Goal: Transaction & Acquisition: Book appointment/travel/reservation

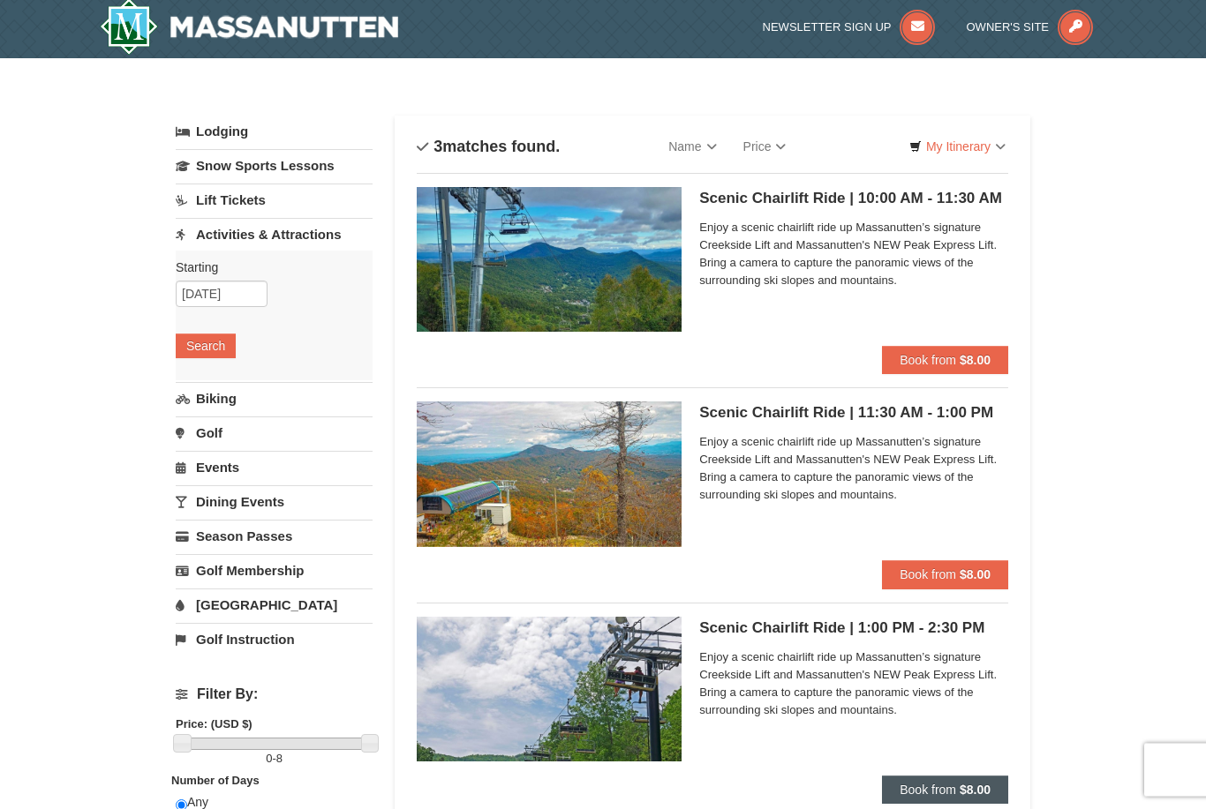
scroll to position [4, 0]
click at [936, 777] on button "Book from $8.00" at bounding box center [945, 790] width 126 height 28
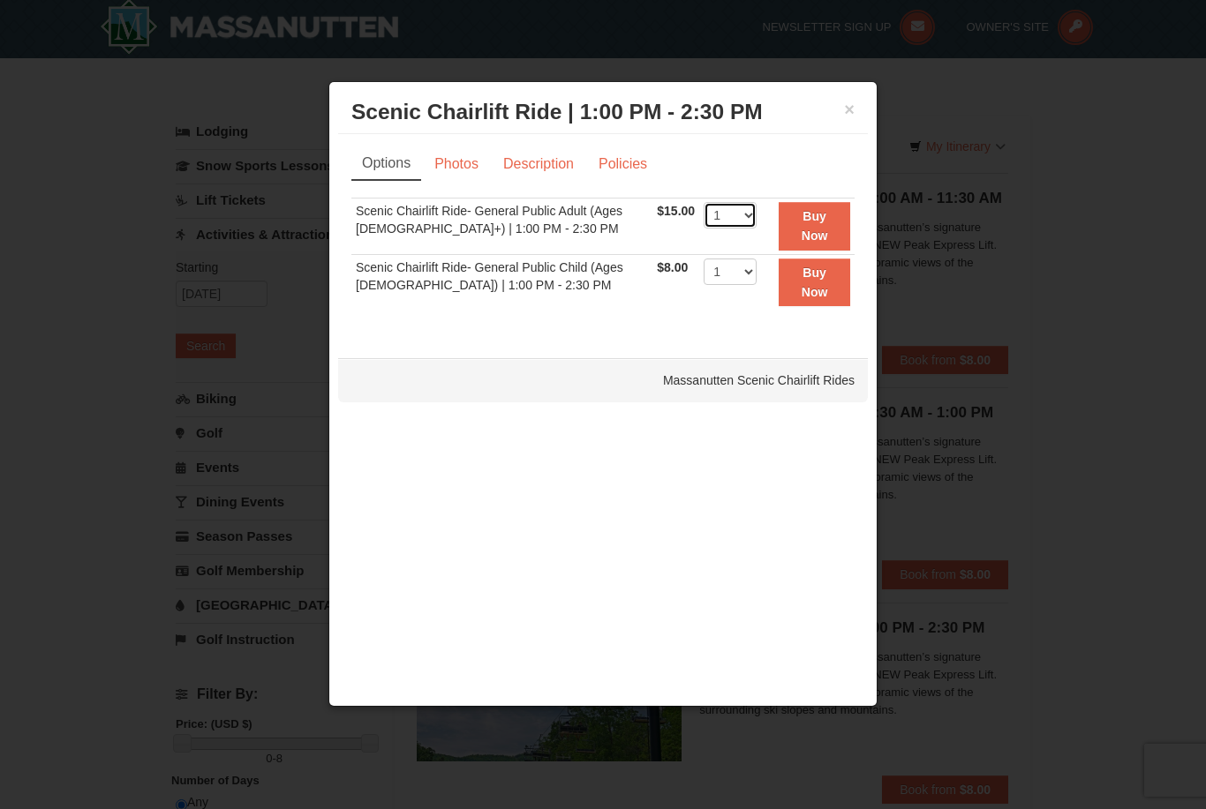
select select "2"
click at [832, 220] on button "Buy Now" at bounding box center [813, 226] width 71 height 49
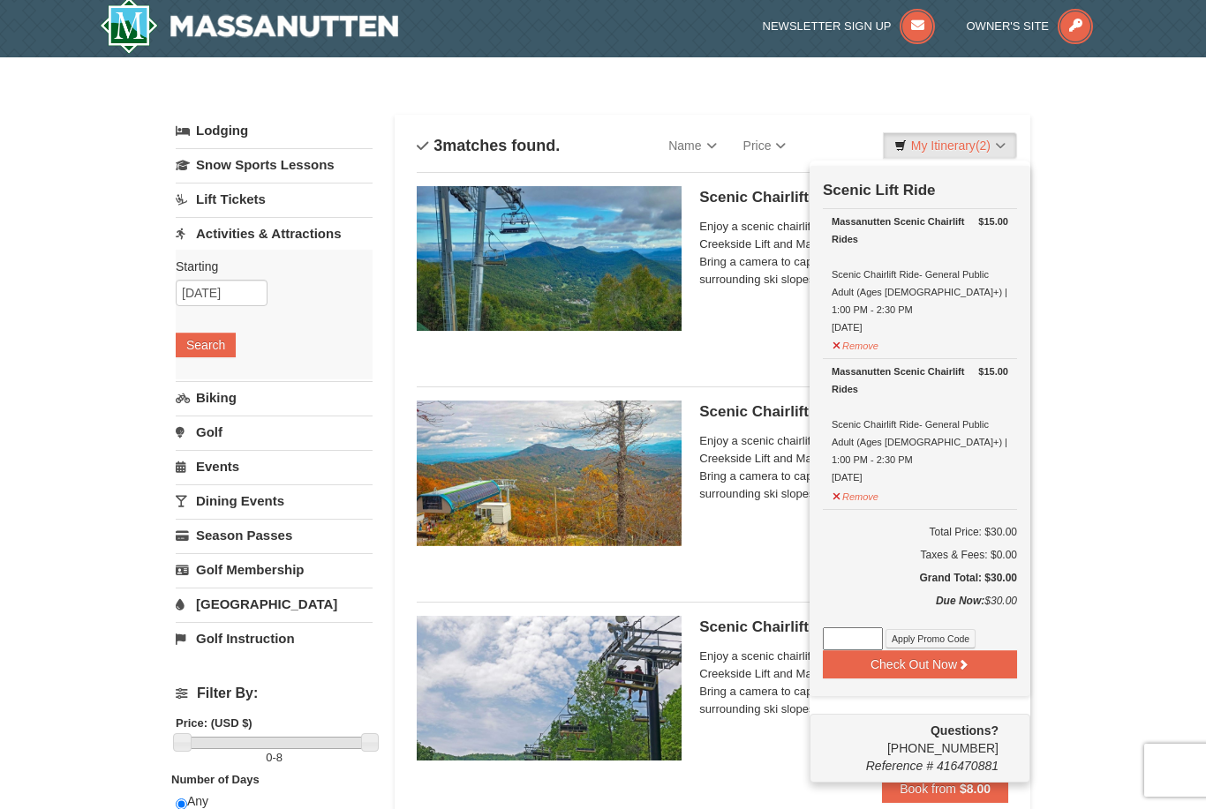
scroll to position [5, 0]
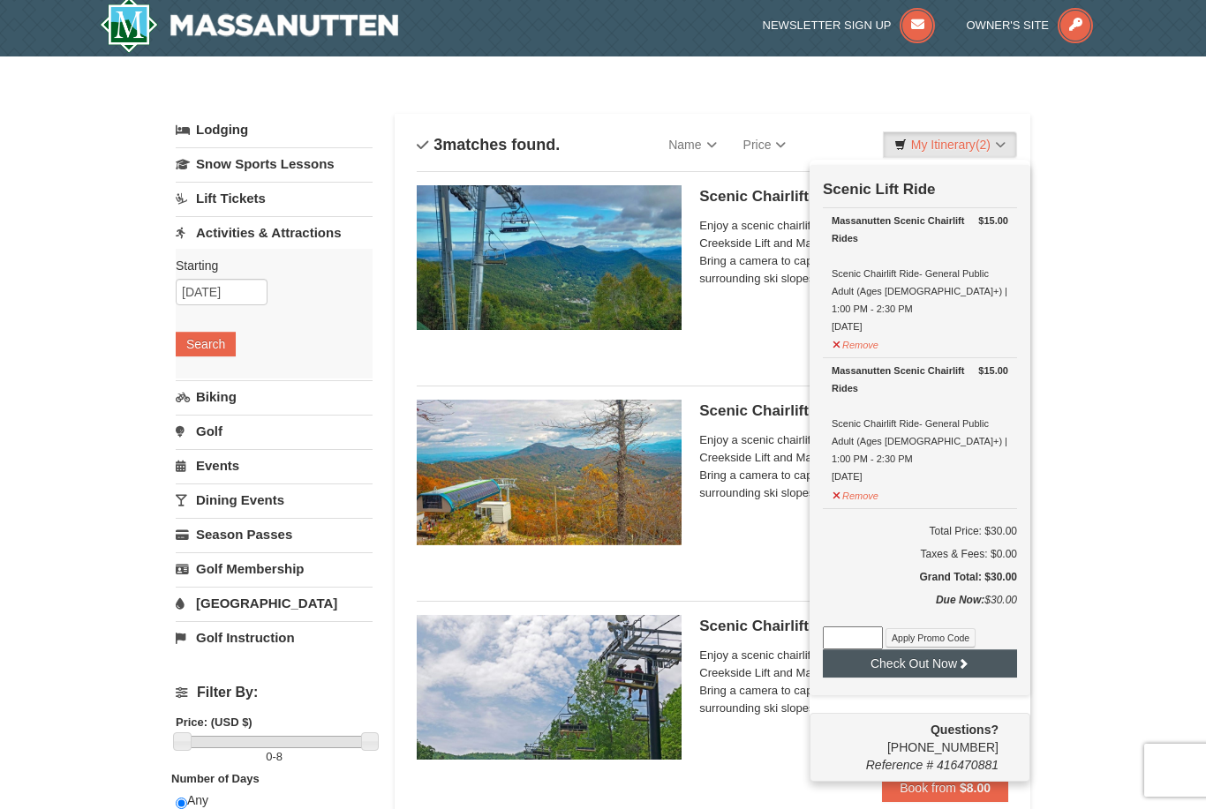
click at [973, 650] on button "Check Out Now" at bounding box center [920, 664] width 194 height 28
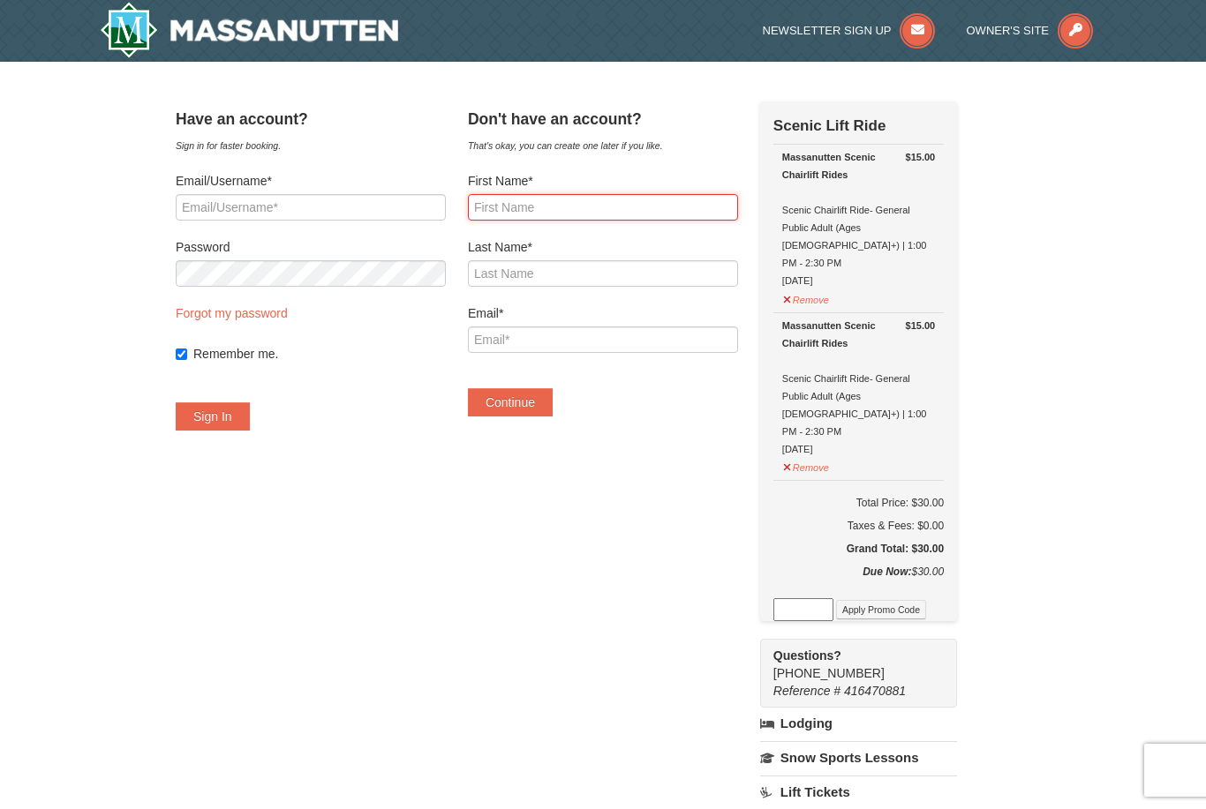
click at [513, 216] on input "First Name*" at bounding box center [603, 207] width 270 height 26
type input "Leen"
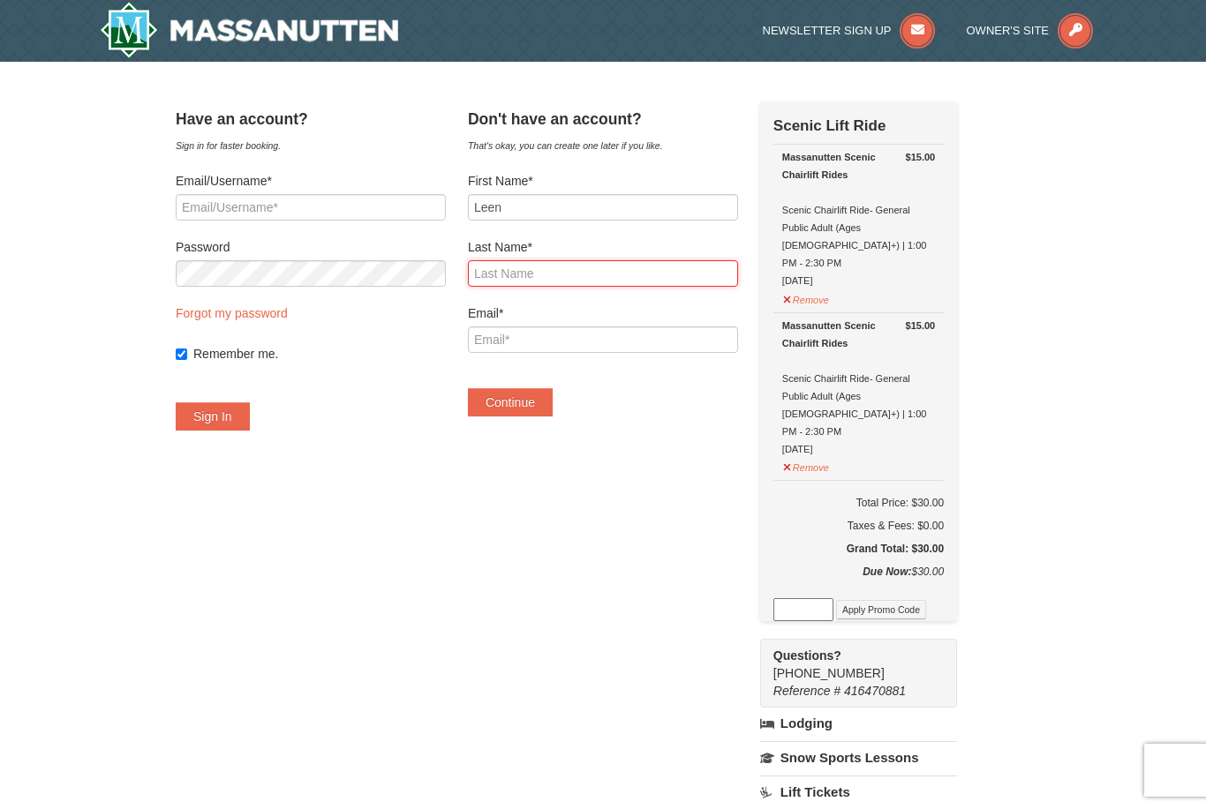
click at [546, 280] on input "Last Name*" at bounding box center [603, 273] width 270 height 26
type input "Alkhalifa"
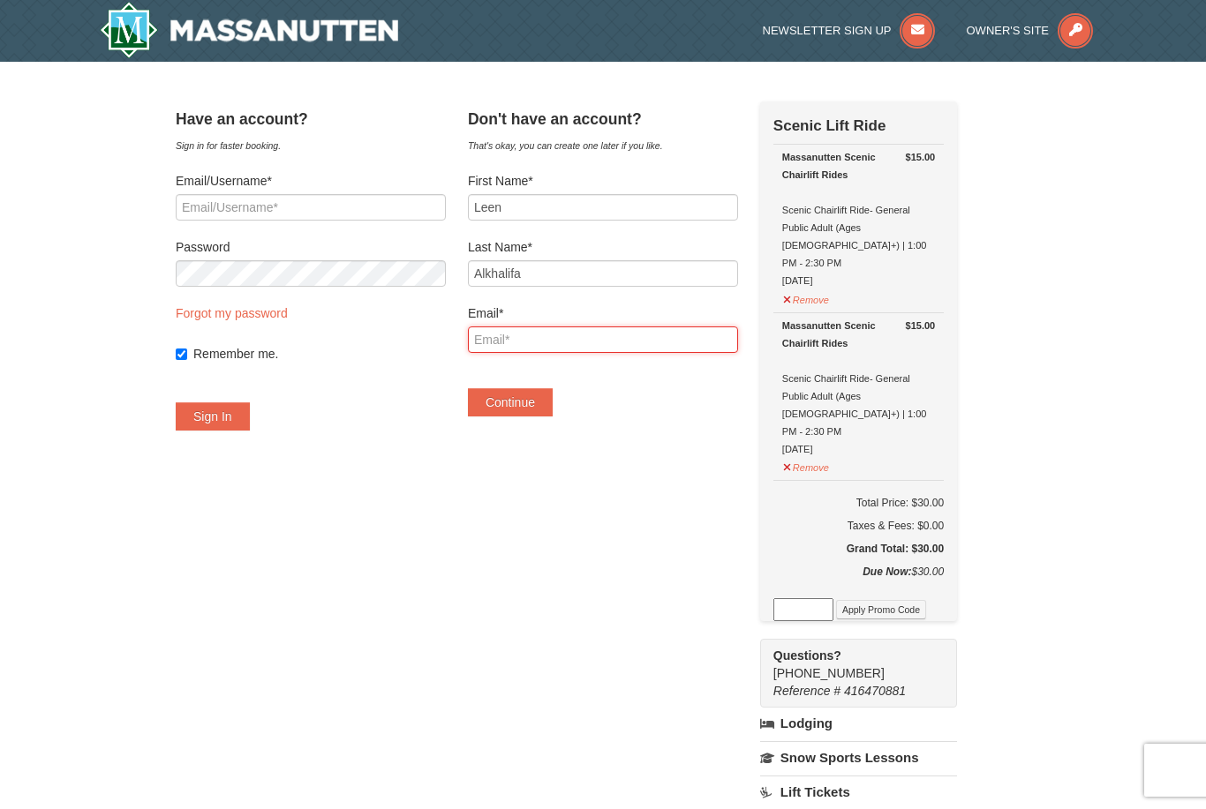
click at [593, 350] on input "Email*" at bounding box center [603, 340] width 270 height 26
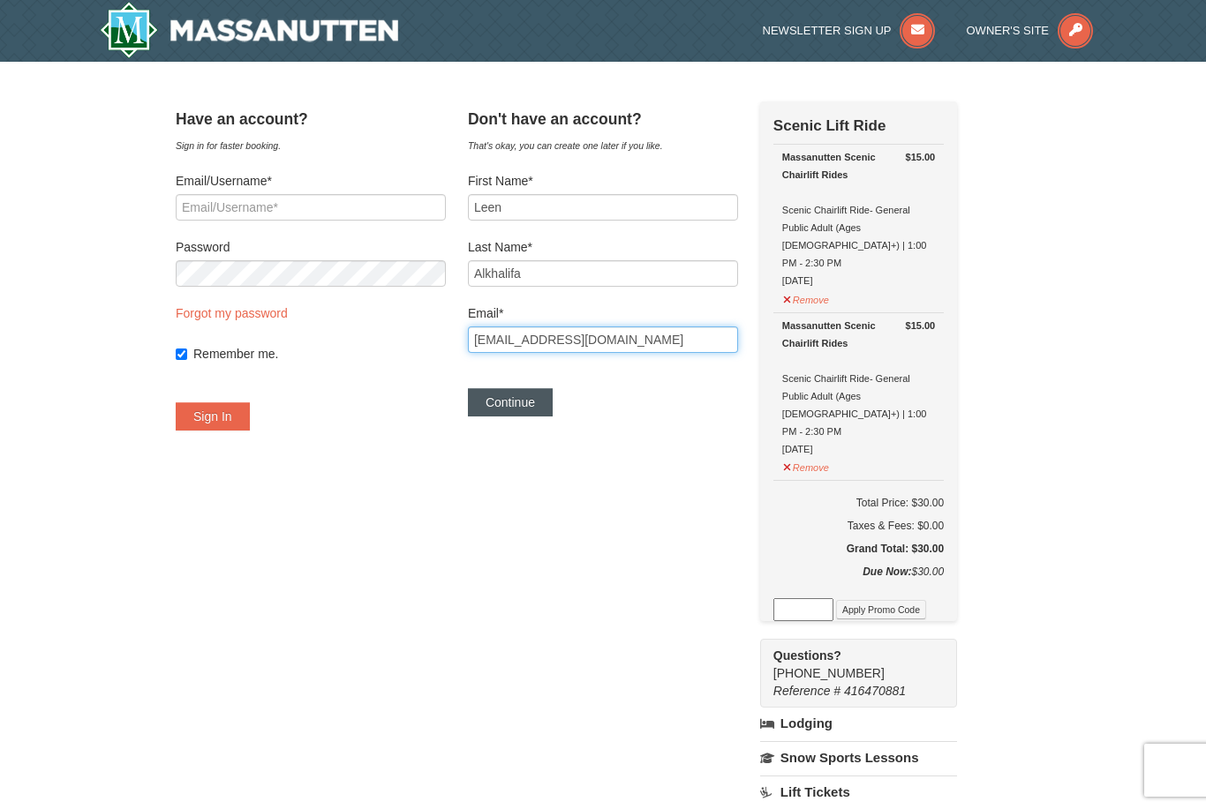
type input "Leenhalkhalifa@gmail.com"
click at [545, 407] on button "Continue" at bounding box center [510, 402] width 85 height 28
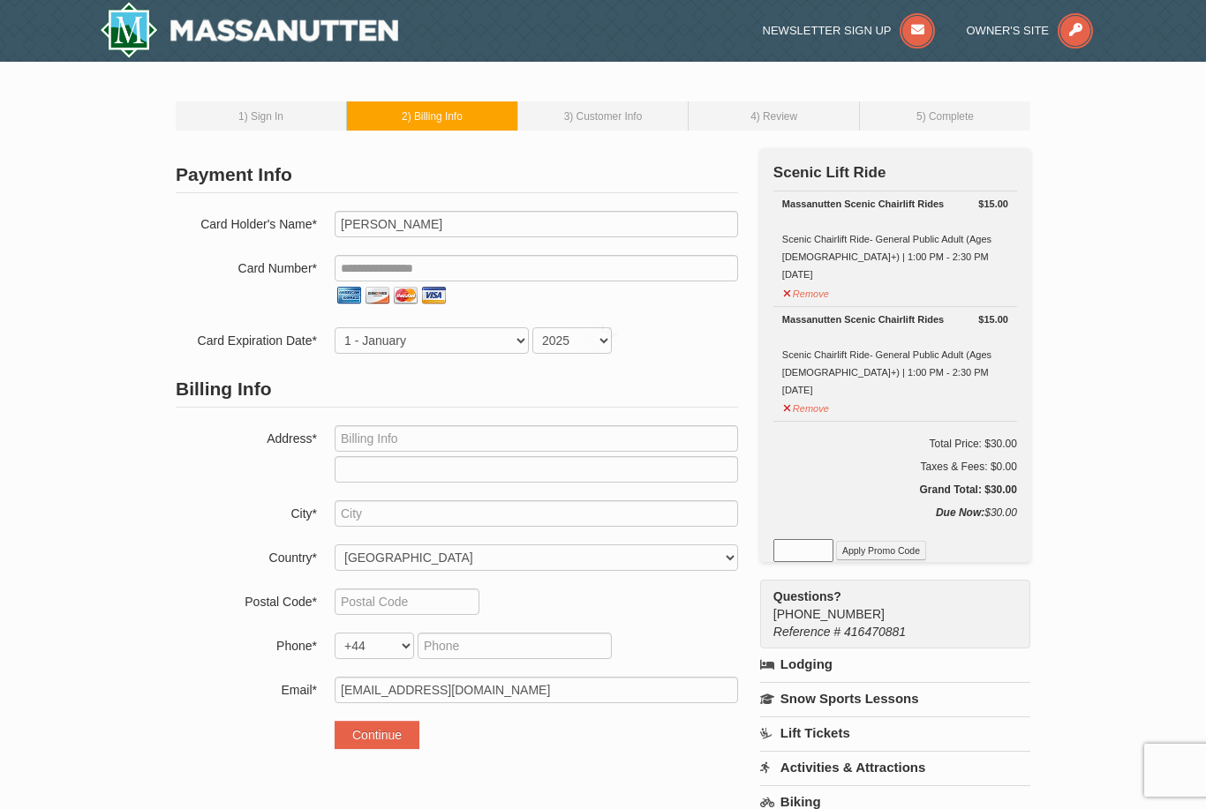
select select "GB"
select select "44"
click at [455, 270] on input "tel" at bounding box center [535, 268] width 403 height 26
type input "**********"
select select "7"
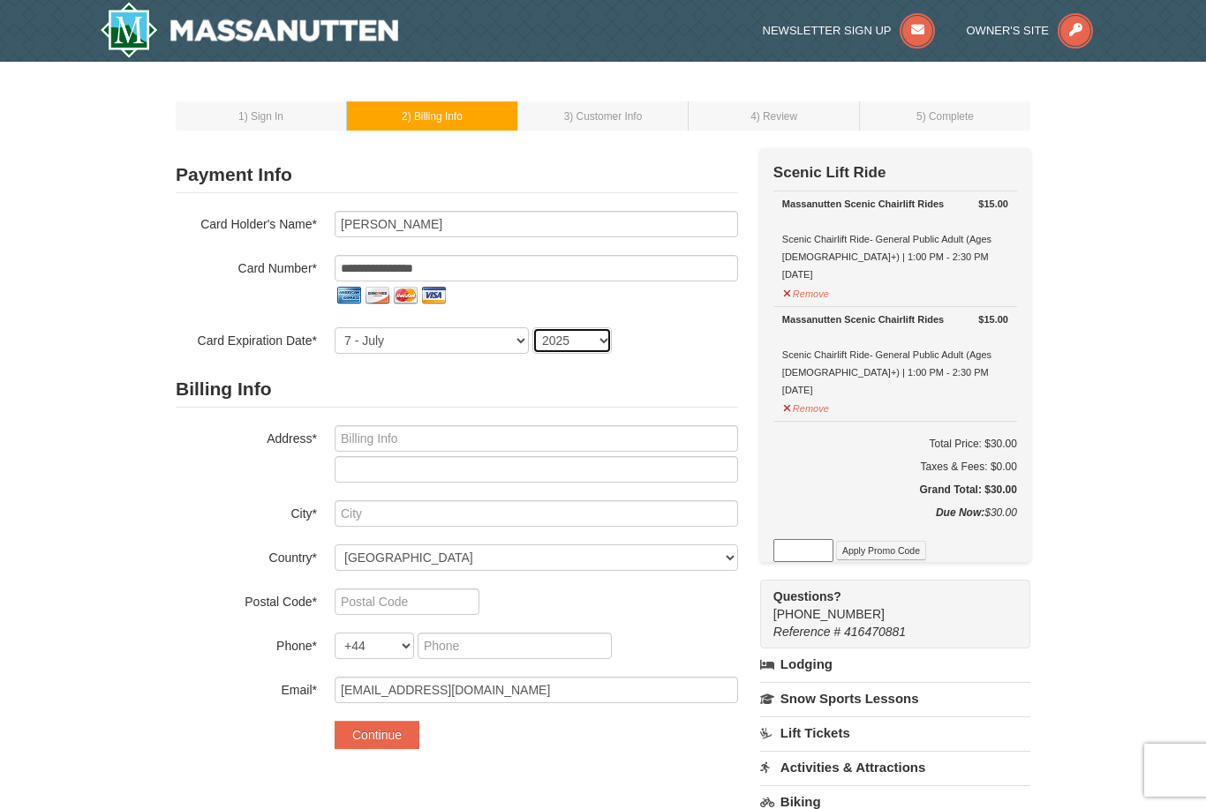
select select "2028"
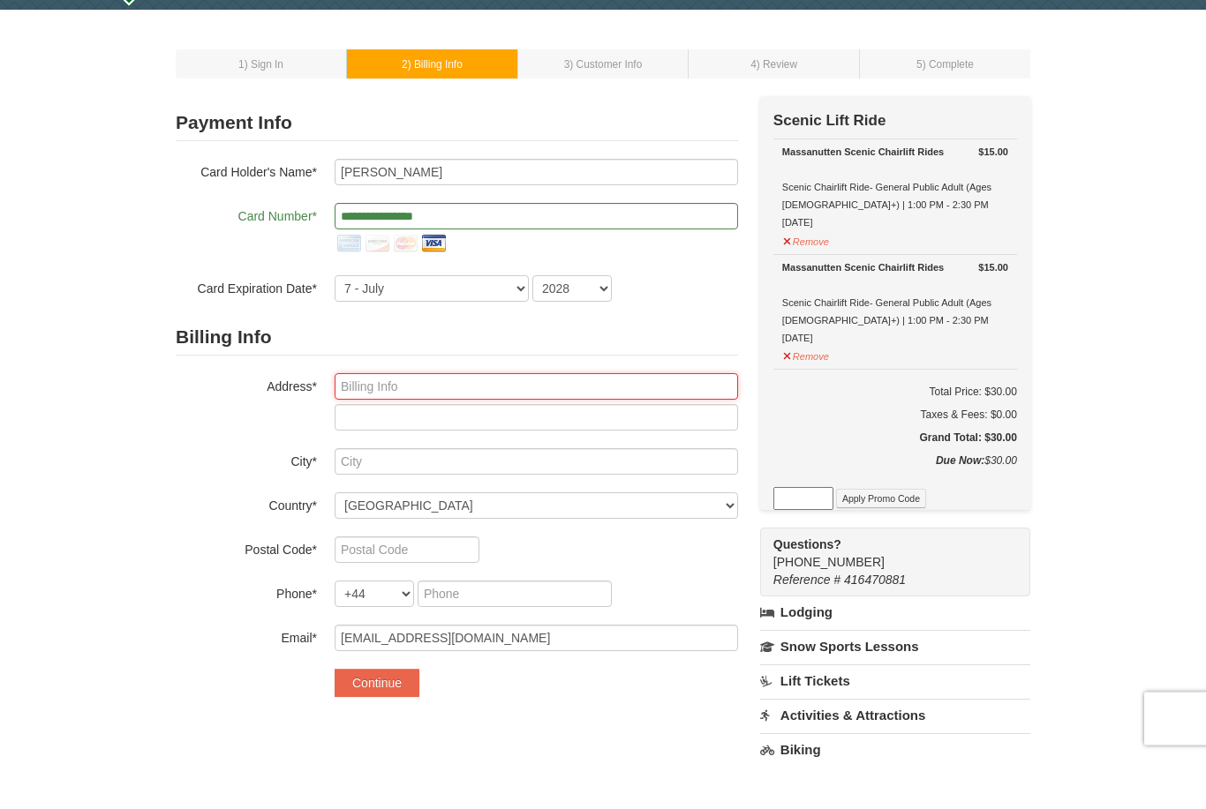
type input "1155 23rd St NW"
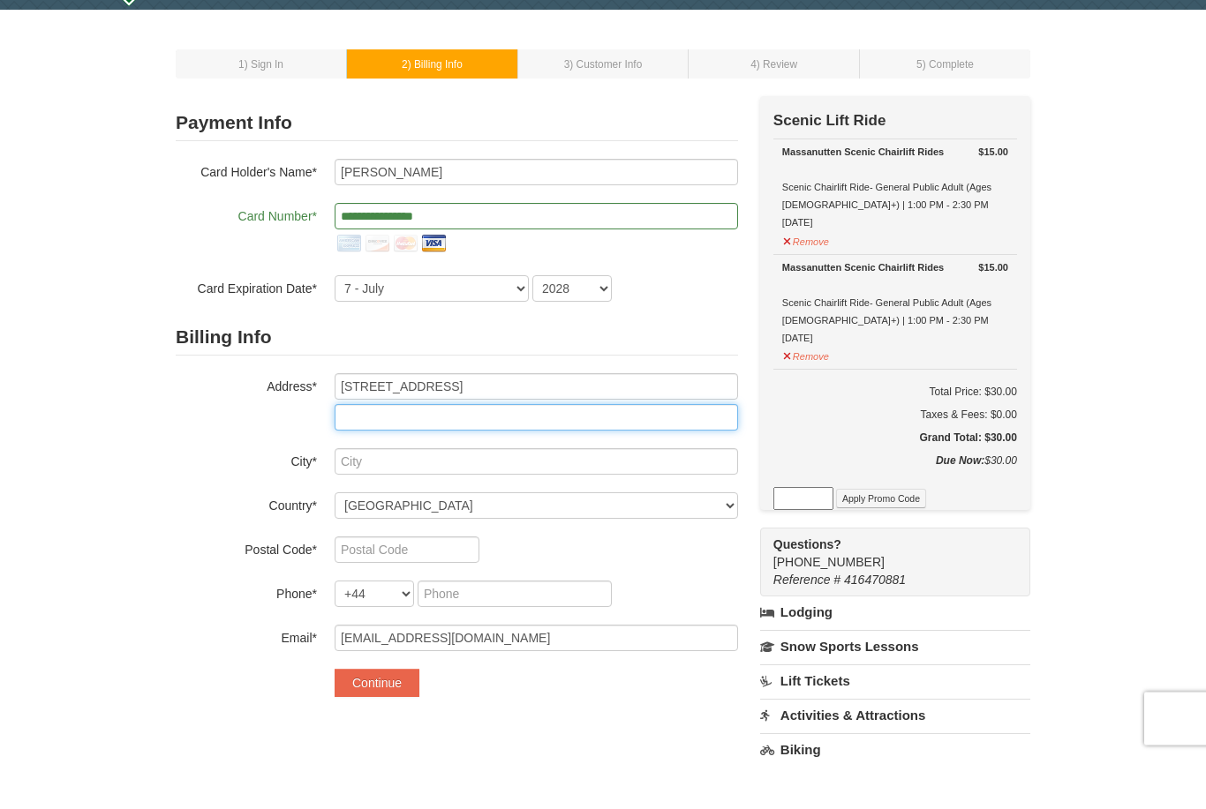
type input "Apt 8D"
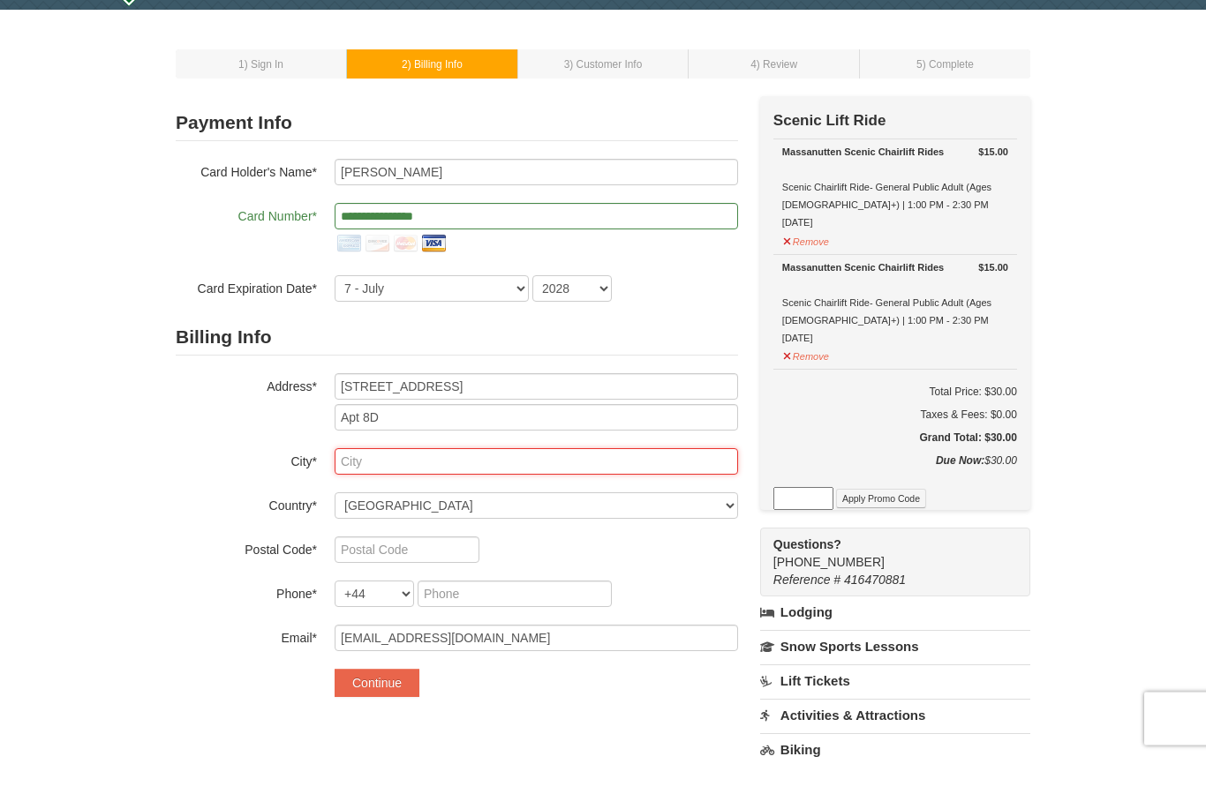
type input "Washington"
select select "US"
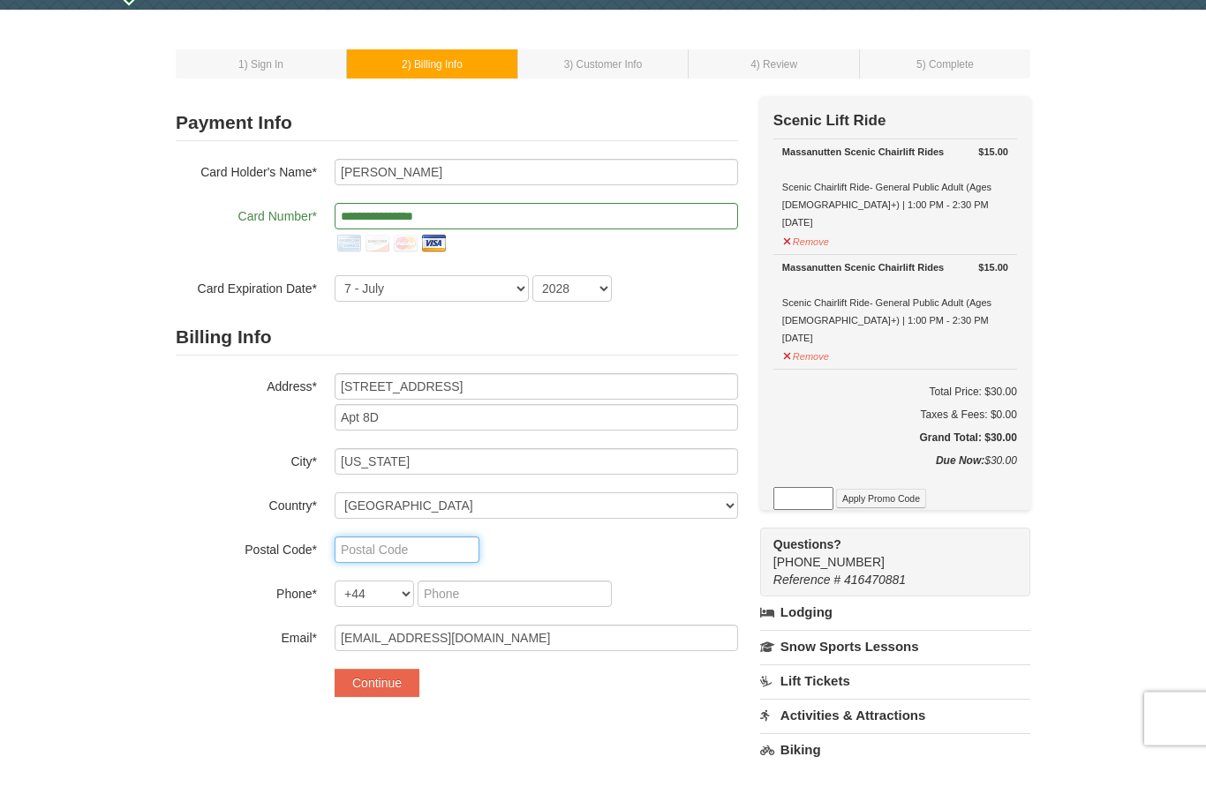
type input "20037"
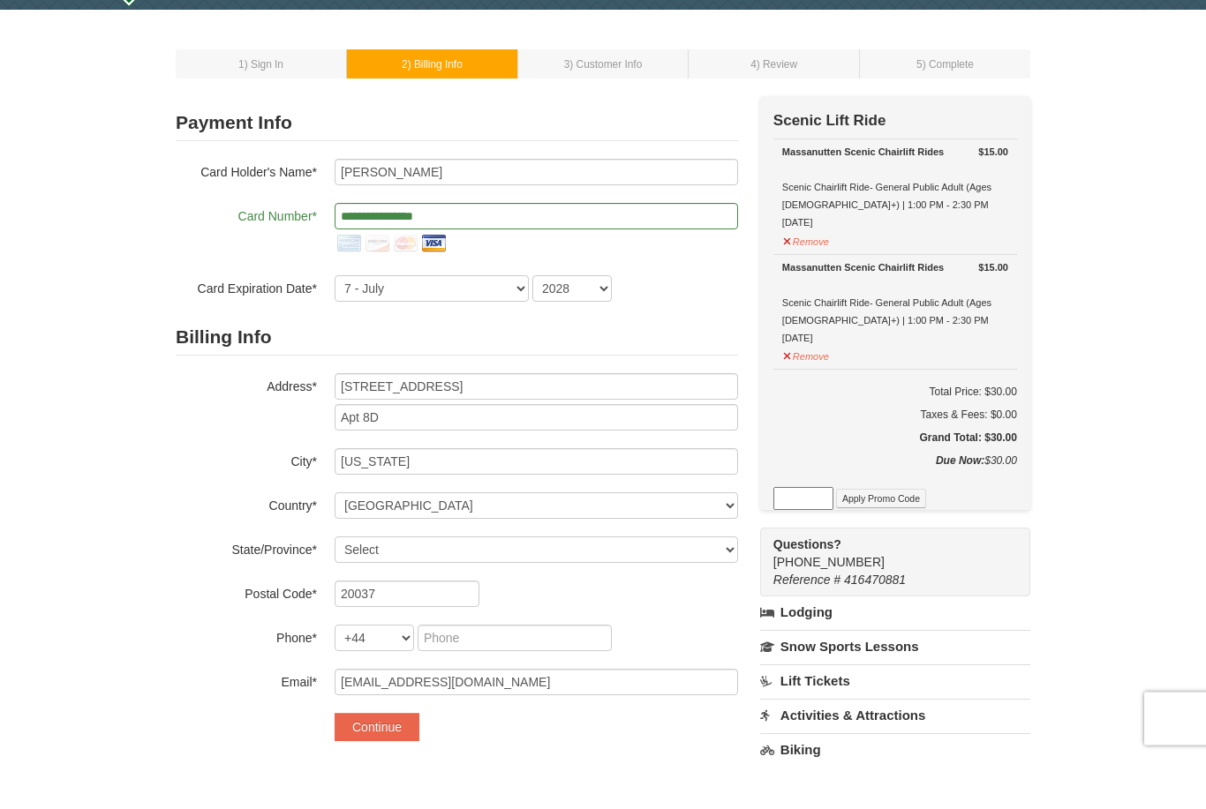
scroll to position [52, 0]
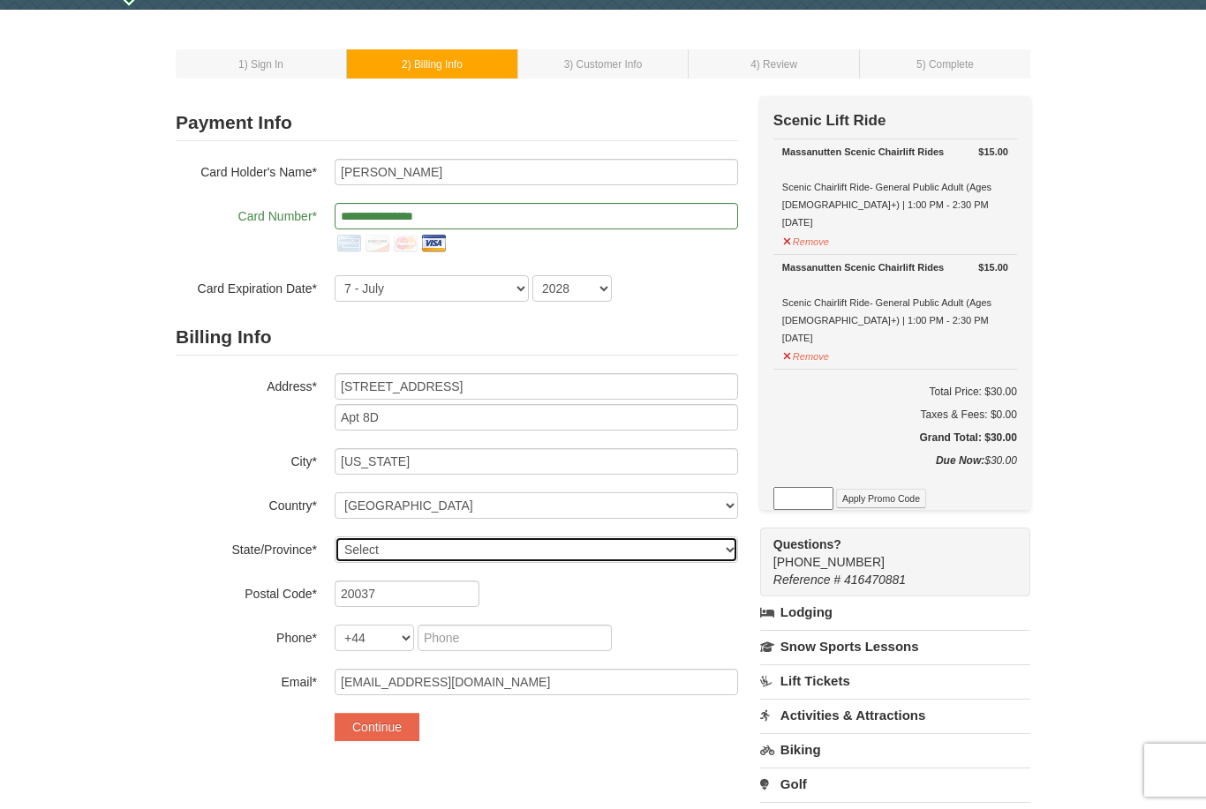
select select "DC"
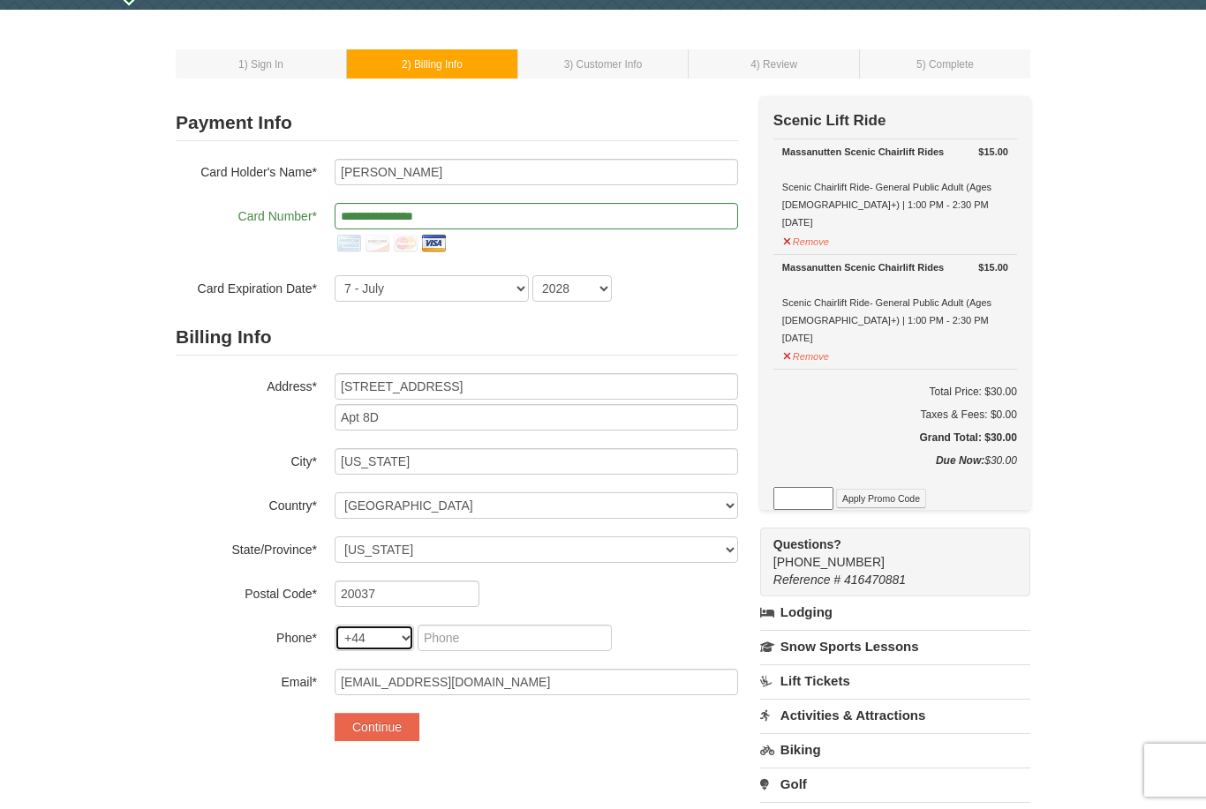
select select "1"
click at [430, 637] on input "tel" at bounding box center [423, 638] width 65 height 26
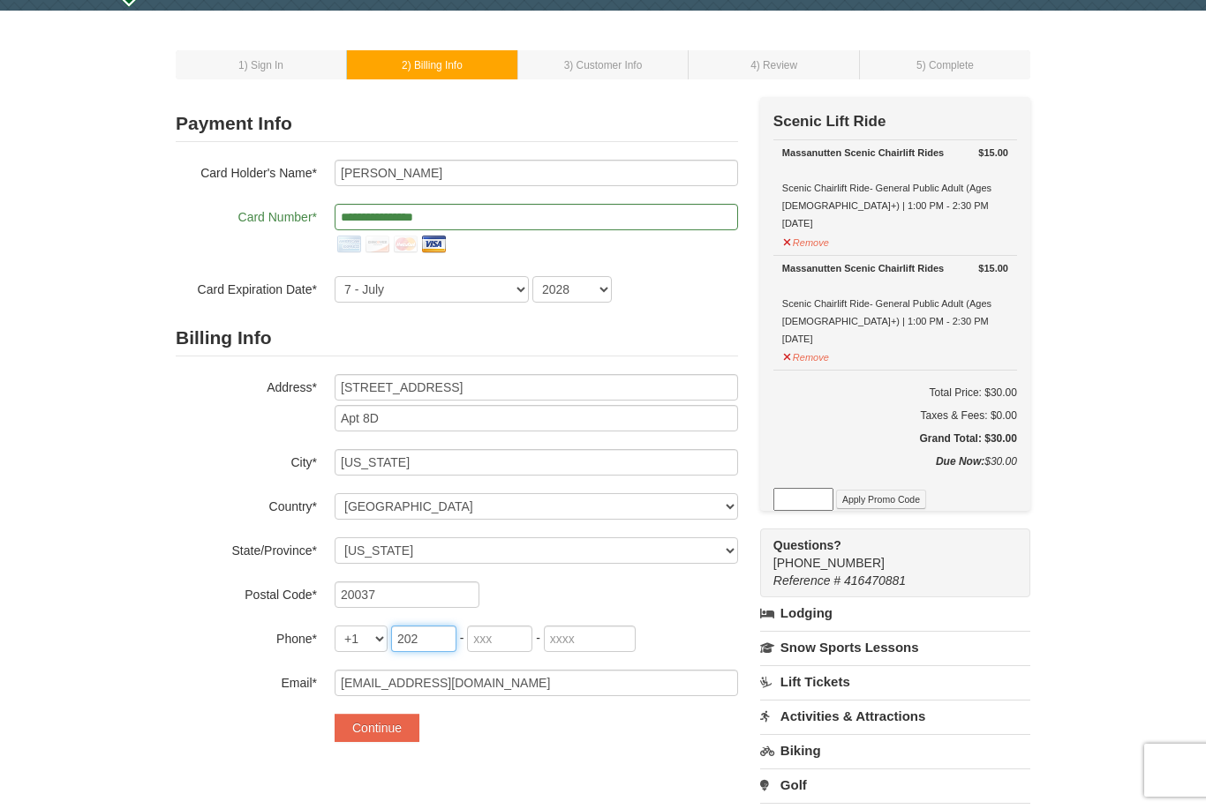
type input "202"
click at [508, 632] on input "tel" at bounding box center [499, 639] width 65 height 26
type input "853"
click at [603, 638] on input "tel" at bounding box center [590, 639] width 92 height 26
type input "8791"
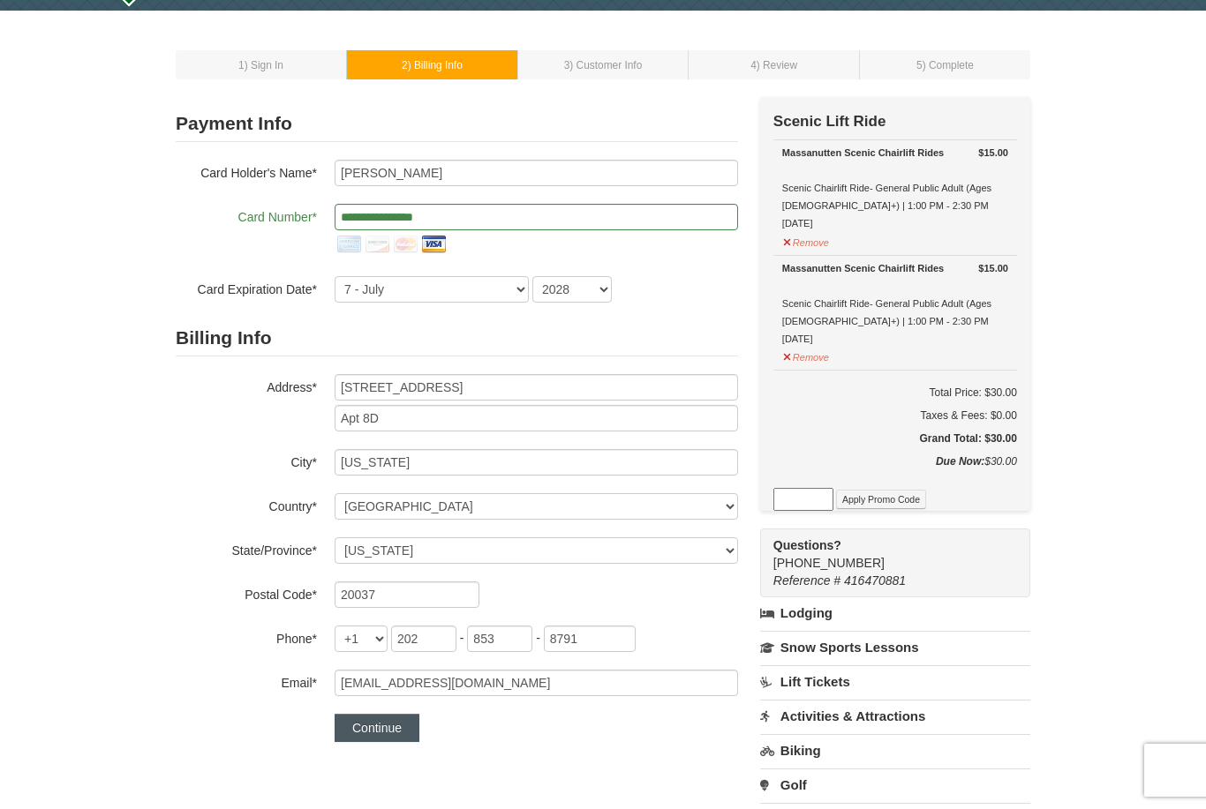
click at [369, 732] on button "Continue" at bounding box center [376, 728] width 85 height 28
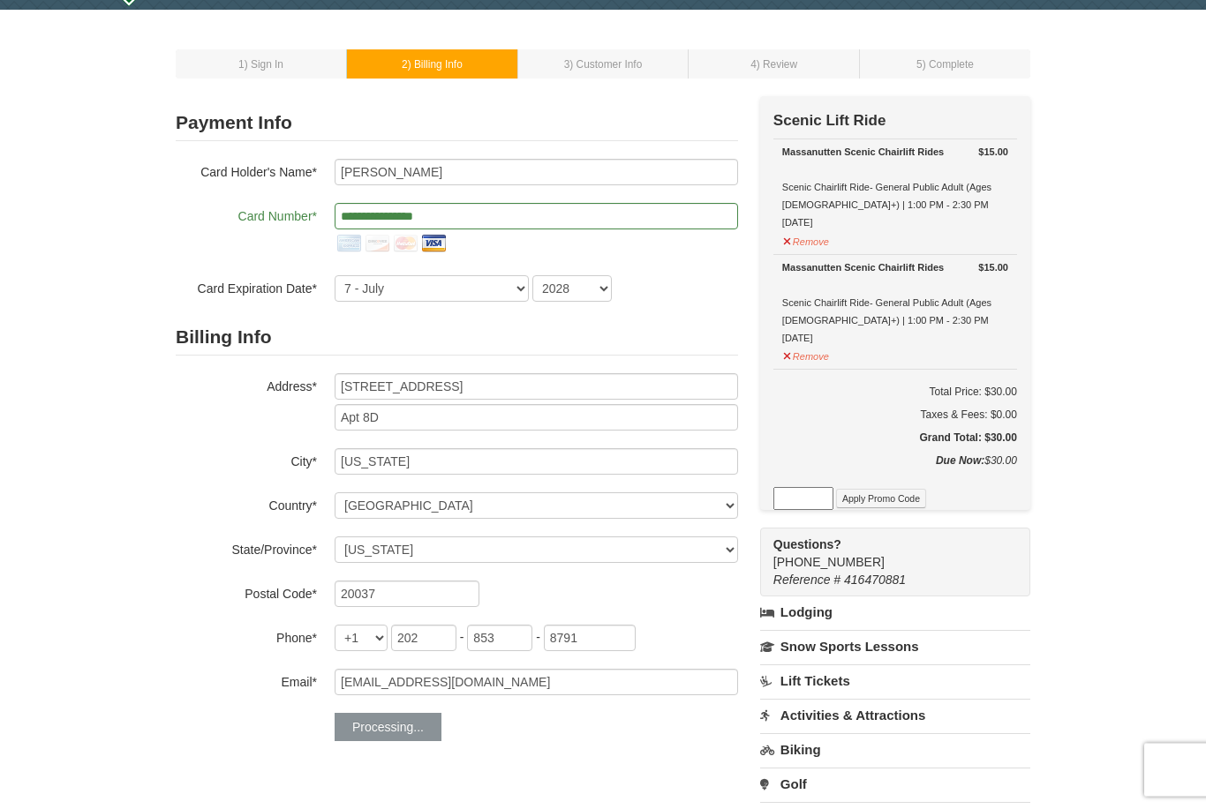
scroll to position [52, 0]
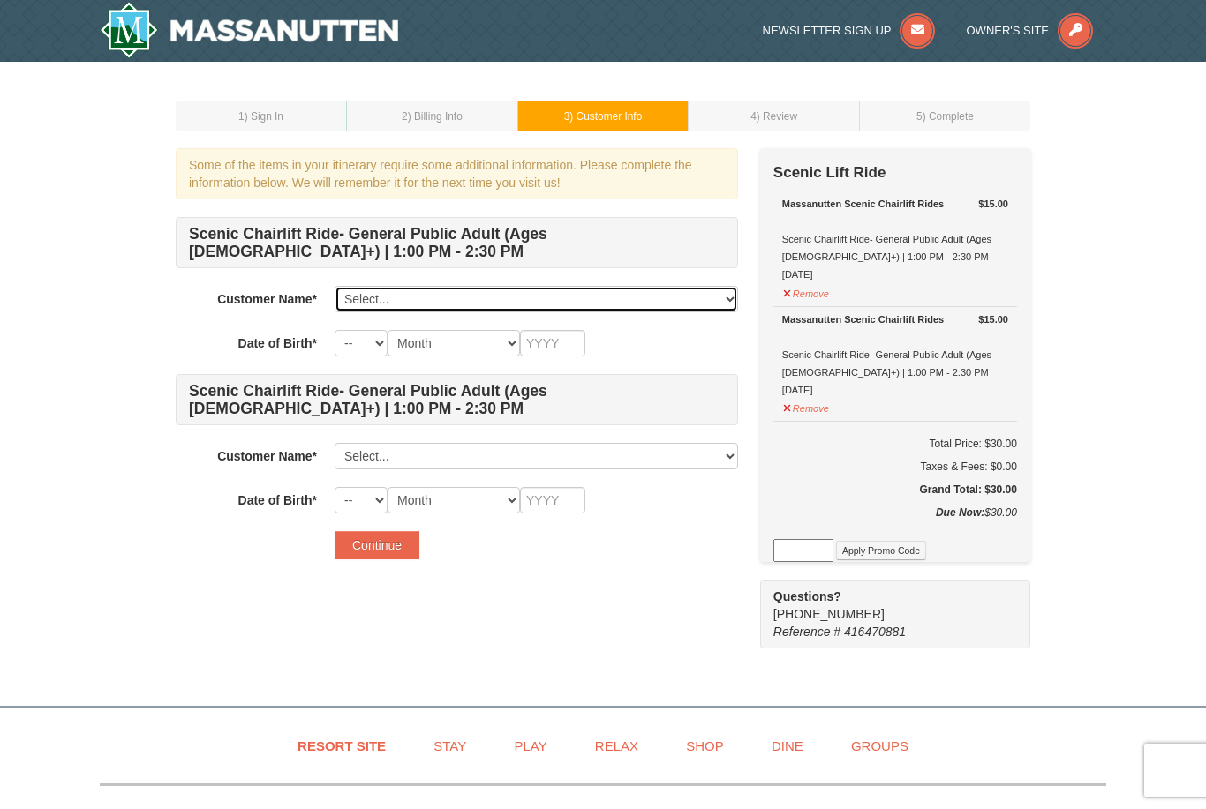
select select "28334279"
select select "02"
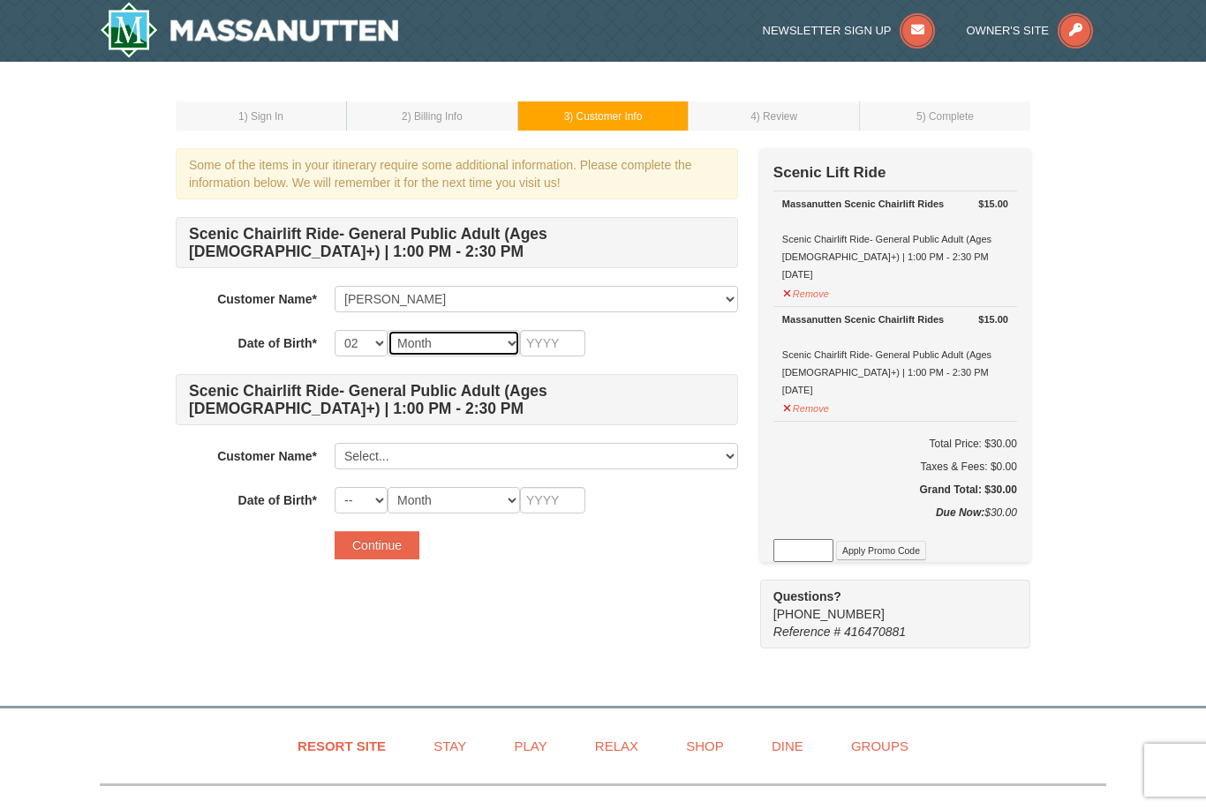
select select "02"
click at [567, 340] on input "text" at bounding box center [552, 343] width 65 height 26
type input "2002"
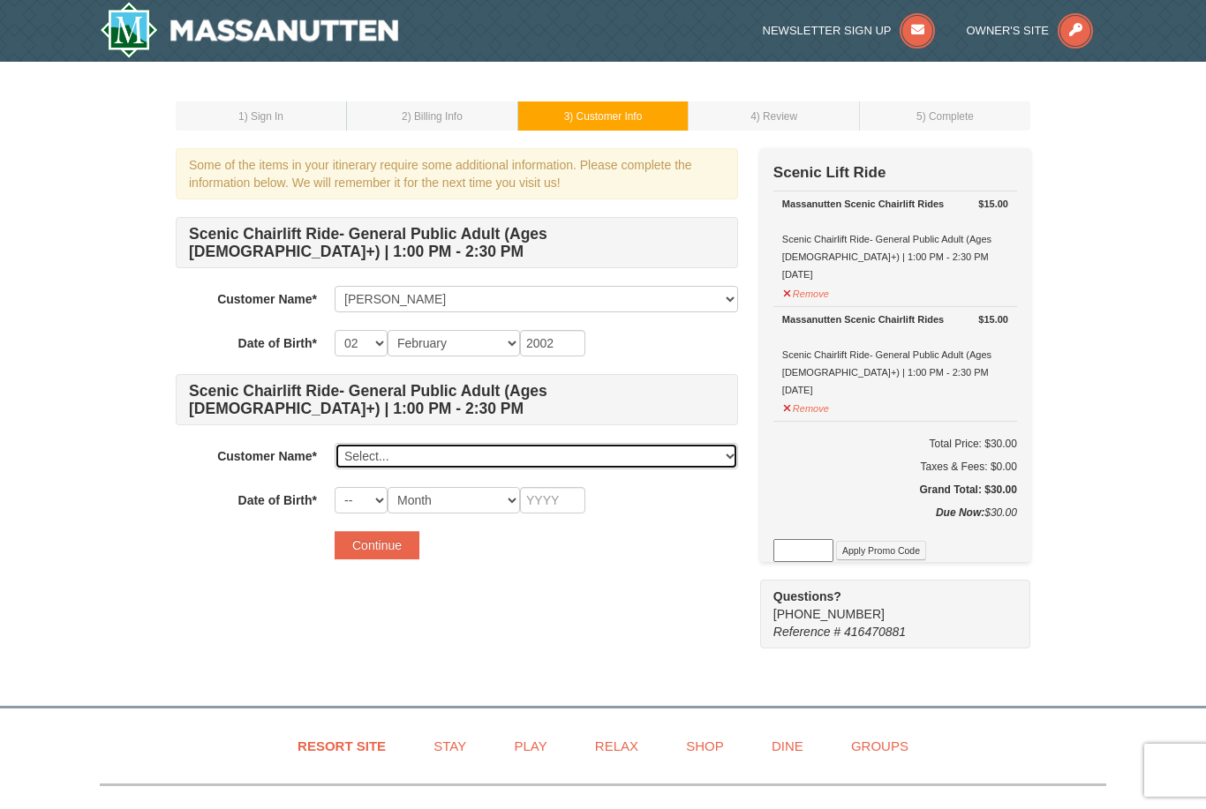
click at [450, 467] on select "Select... Leen Alkhalifa Add New..." at bounding box center [535, 456] width 403 height 26
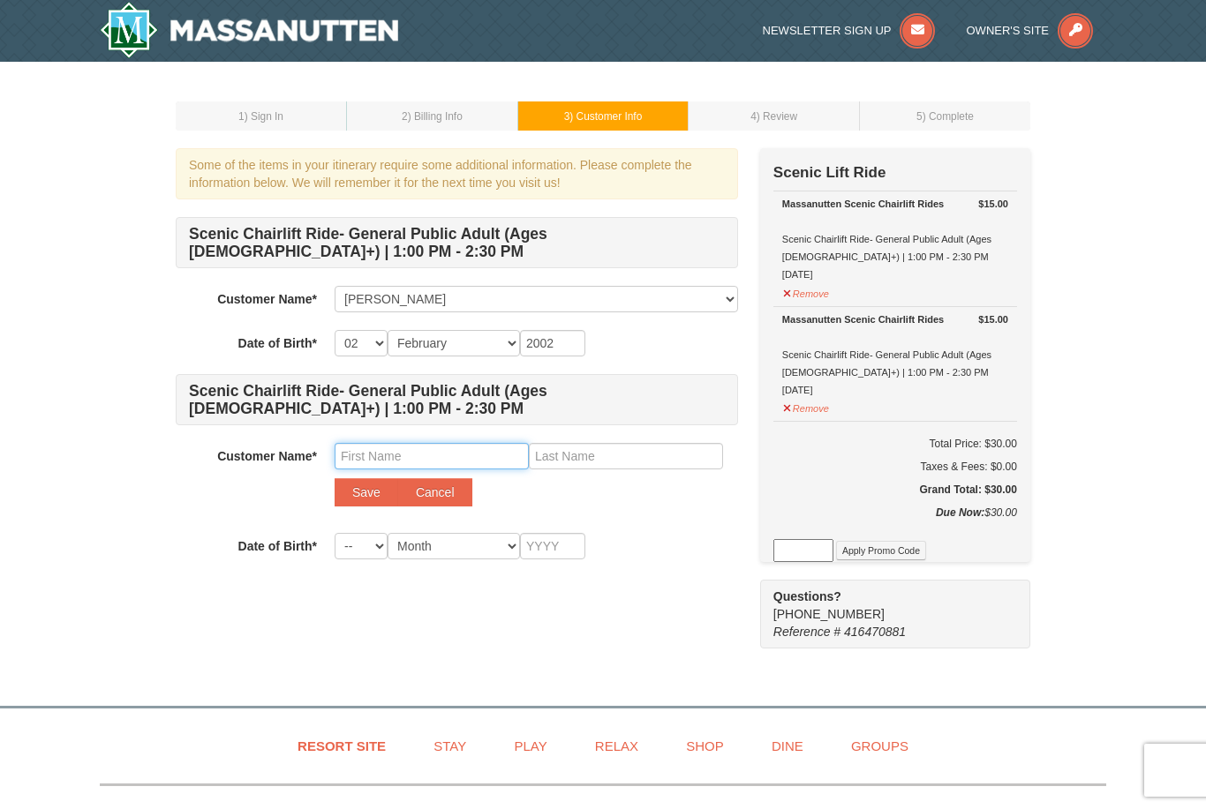
click at [493, 455] on input "text" at bounding box center [431, 456] width 194 height 26
type input "Haya"
click at [635, 464] on input "text" at bounding box center [626, 456] width 194 height 26
type input "Alkhalifa"
click at [366, 554] on select "-- 01 02 03 04 05 06 07 08 09 10 11 12 13 14 15 16 17 18 19 20 21 22 23 24 25 2…" at bounding box center [360, 546] width 53 height 26
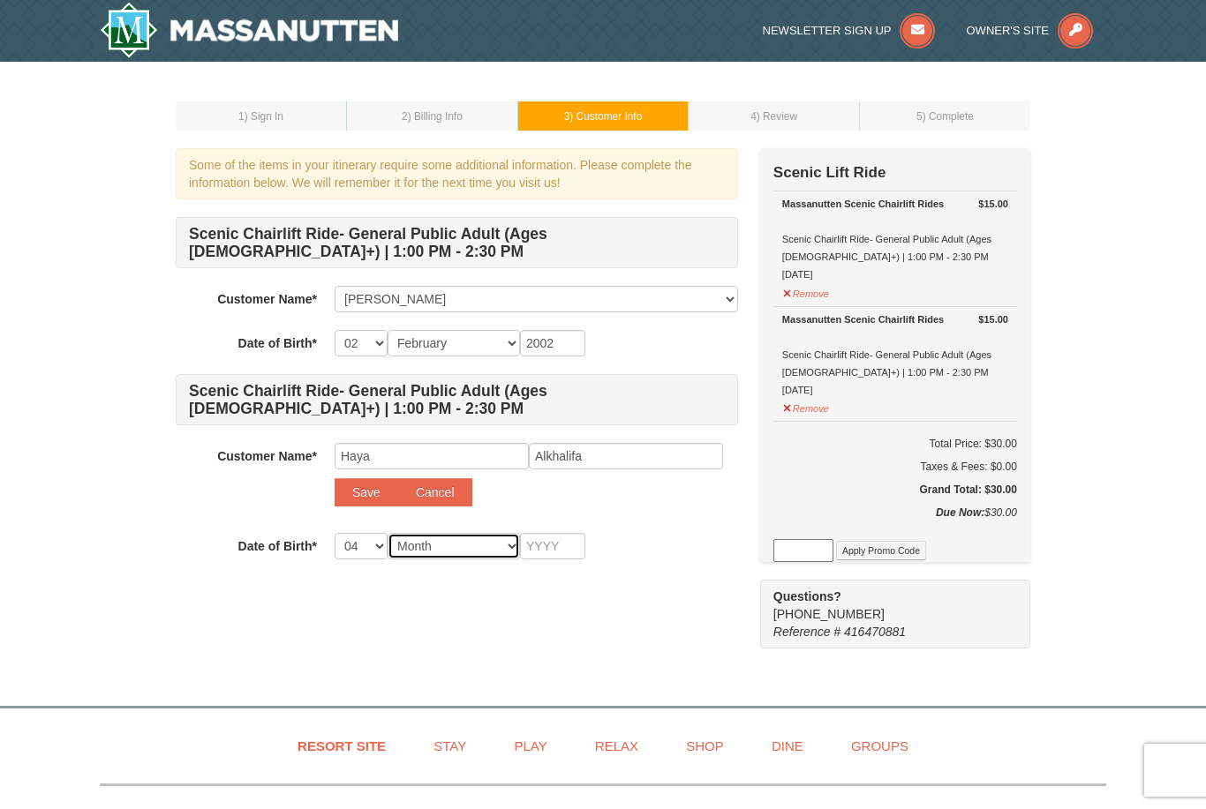
click at [460, 554] on select "Month January February March April May June July August September October Novem…" at bounding box center [453, 546] width 132 height 26
click at [353, 548] on select "-- 01 02 03 04 05 06 07 08 09 10 11 12 13 14 15 16 17 18 19 20 21 22 23 24 25 2…" at bounding box center [360, 546] width 53 height 26
click at [359, 558] on select "-- 01 02 03 04 05 06 07 08 09 10 11 12 13 14 15 16 17 18 19 20 21 22 23 24 25 2…" at bounding box center [360, 546] width 53 height 26
select select "10"
click at [471, 546] on select "Month January February March April May June July August September October Novem…" at bounding box center [453, 546] width 132 height 26
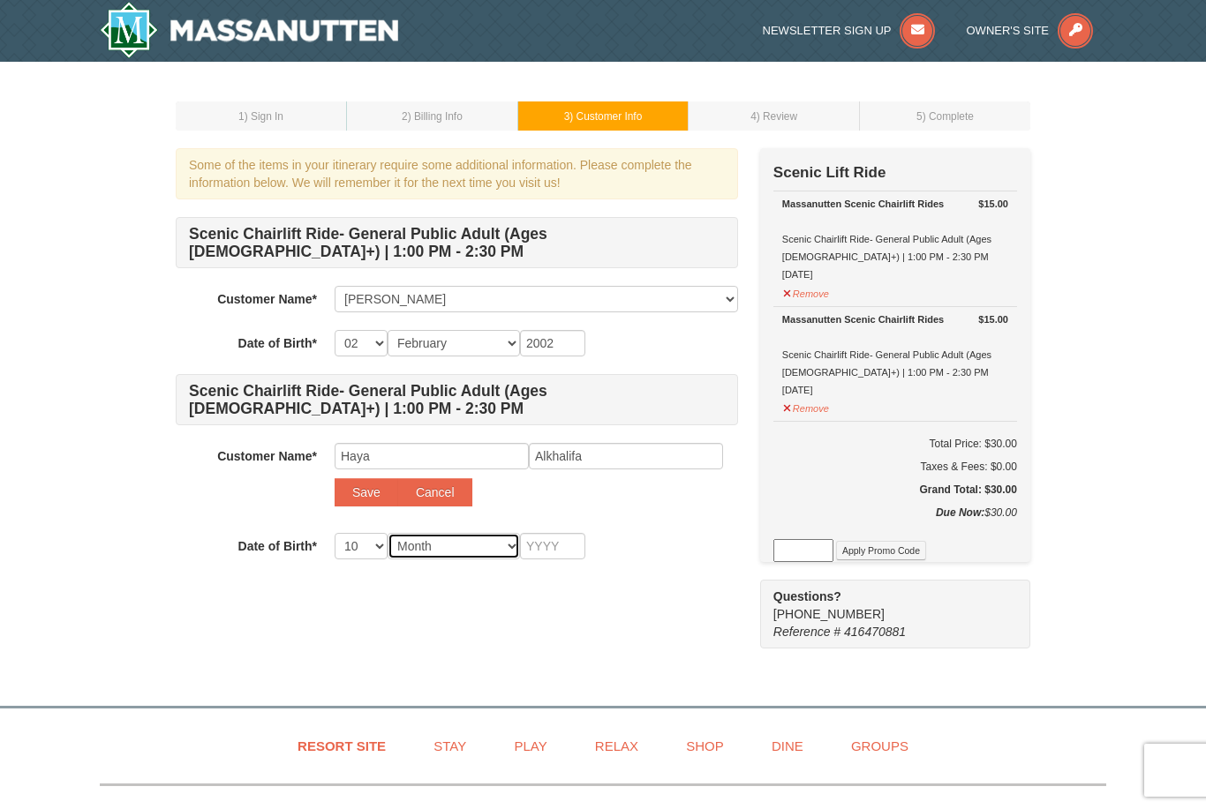
select select "04"
click at [607, 561] on form "Scenic Chairlift Ride- General Public Adult (Ages 13+) | 1:00 PM - 2:30 PM Cust…" at bounding box center [457, 411] width 562 height 389
click at [568, 534] on input "text" at bounding box center [552, 546] width 65 height 26
type input "2005"
click at [642, 646] on div "Some of the items in your itinerary require some additional information. Please…" at bounding box center [603, 398] width 854 height 500
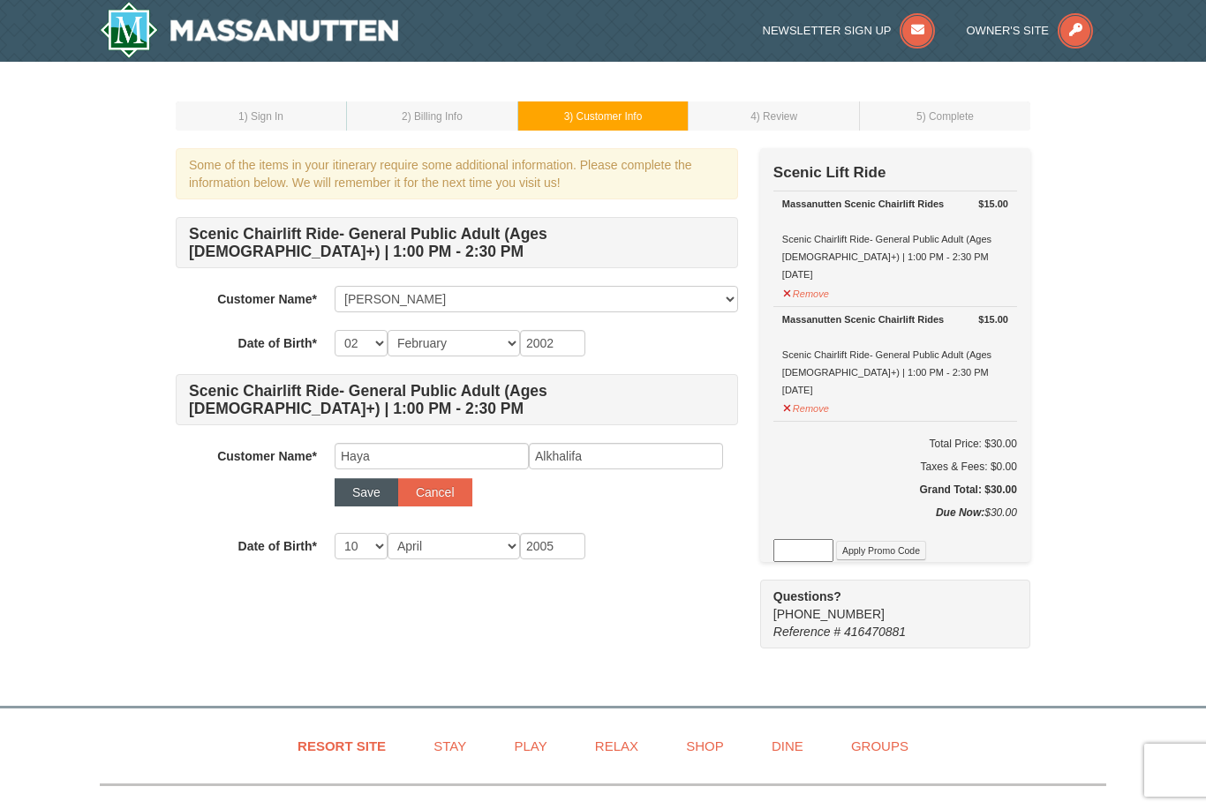
click at [364, 493] on button "Save" at bounding box center [366, 492] width 64 height 28
select select
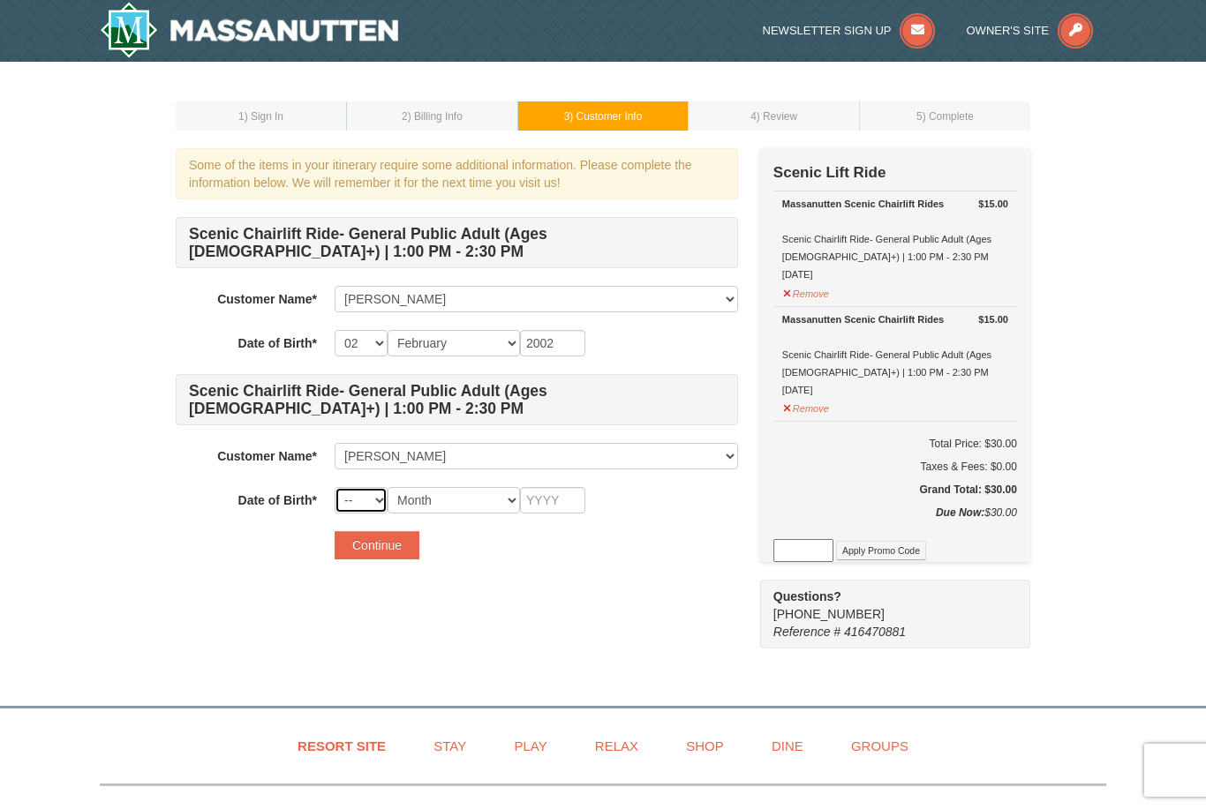
select select "10"
select select "04"
click at [567, 491] on input "text" at bounding box center [552, 500] width 65 height 26
type input "2005"
click at [500, 584] on div "Some of the items in your itinerary require some additional information. Please…" at bounding box center [603, 398] width 854 height 500
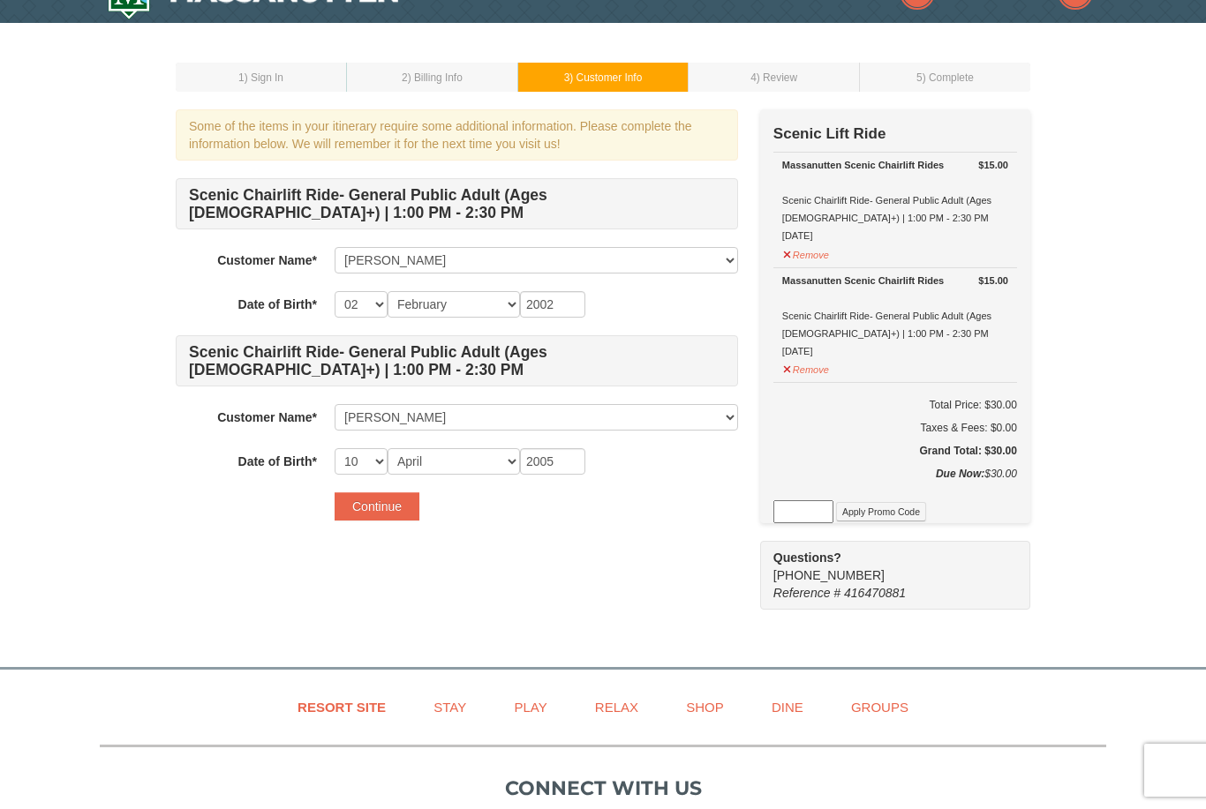
scroll to position [41, 0]
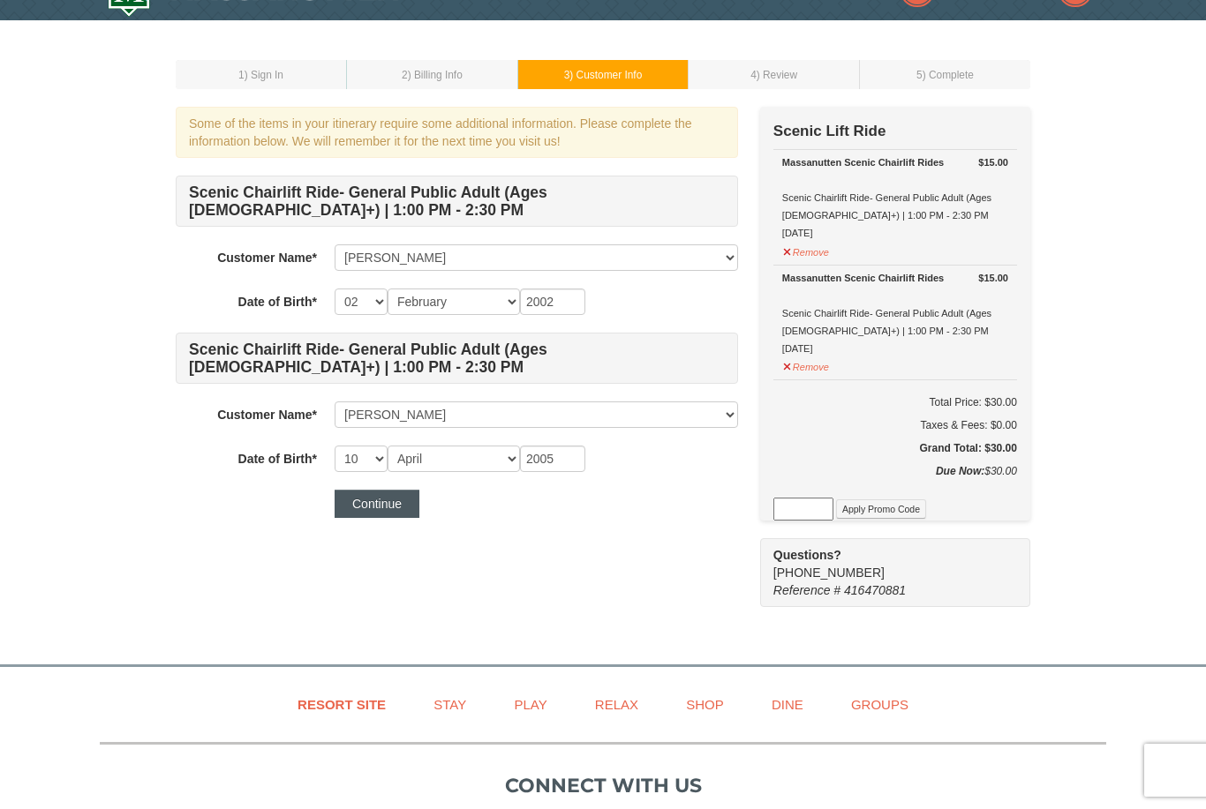
click at [400, 507] on button "Continue" at bounding box center [376, 504] width 85 height 28
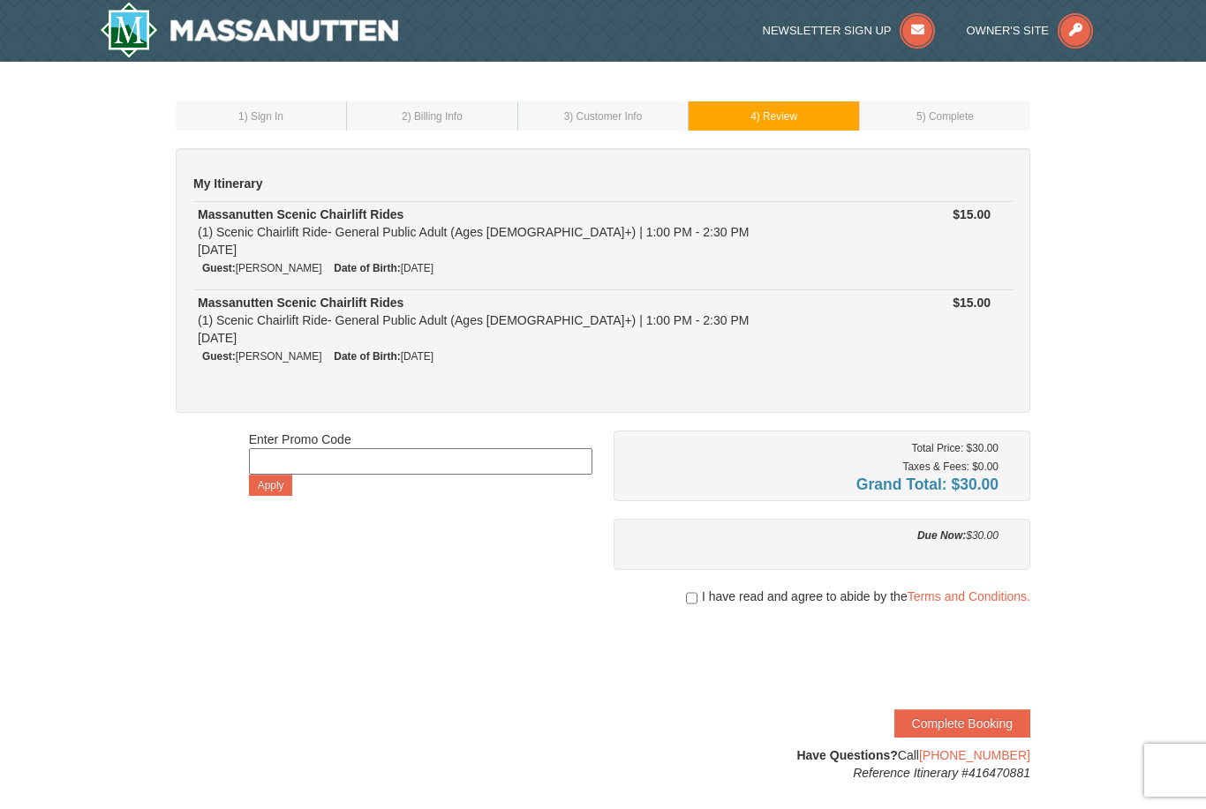
click at [686, 598] on input "checkbox" at bounding box center [691, 598] width 11 height 14
checkbox input "true"
click at [997, 728] on button "Complete Booking" at bounding box center [962, 724] width 136 height 28
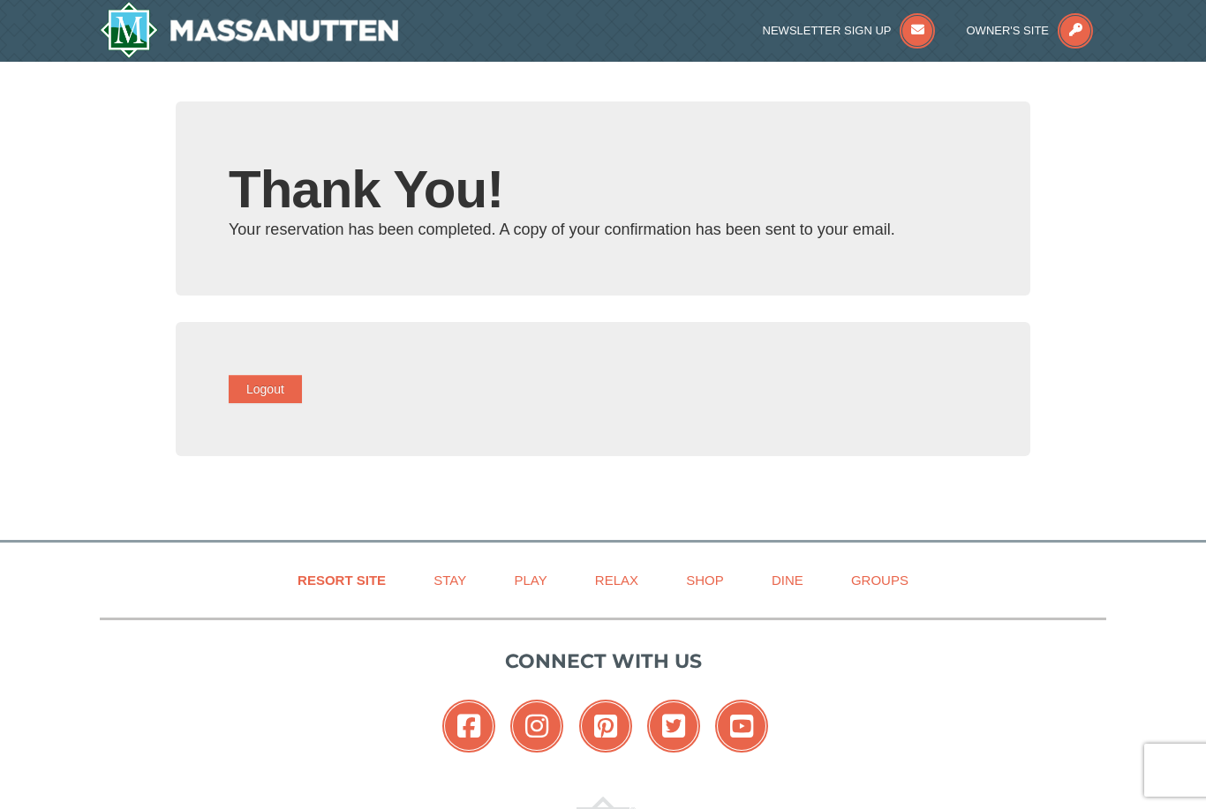
type input "[EMAIL_ADDRESS][DOMAIN_NAME]"
